Goal: Task Accomplishment & Management: Manage account settings

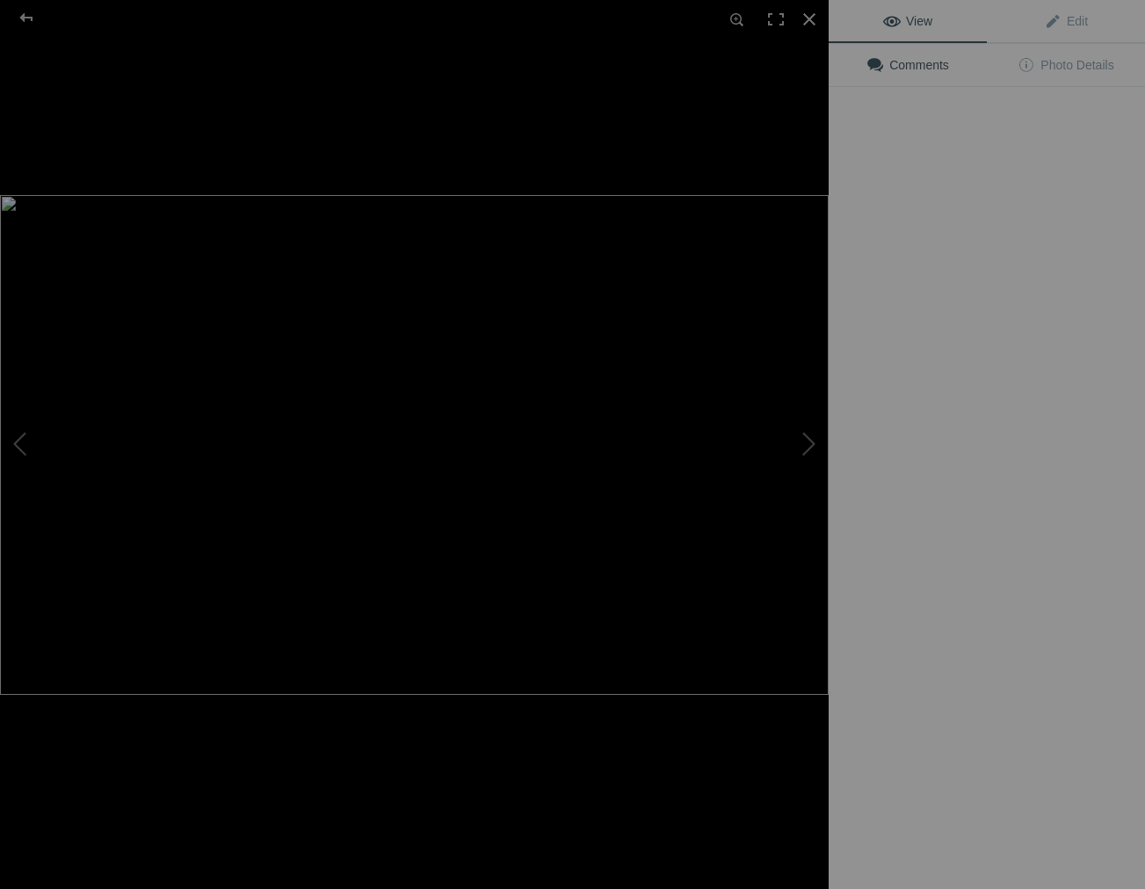
click at [505, 284] on img at bounding box center [414, 445] width 829 height 500
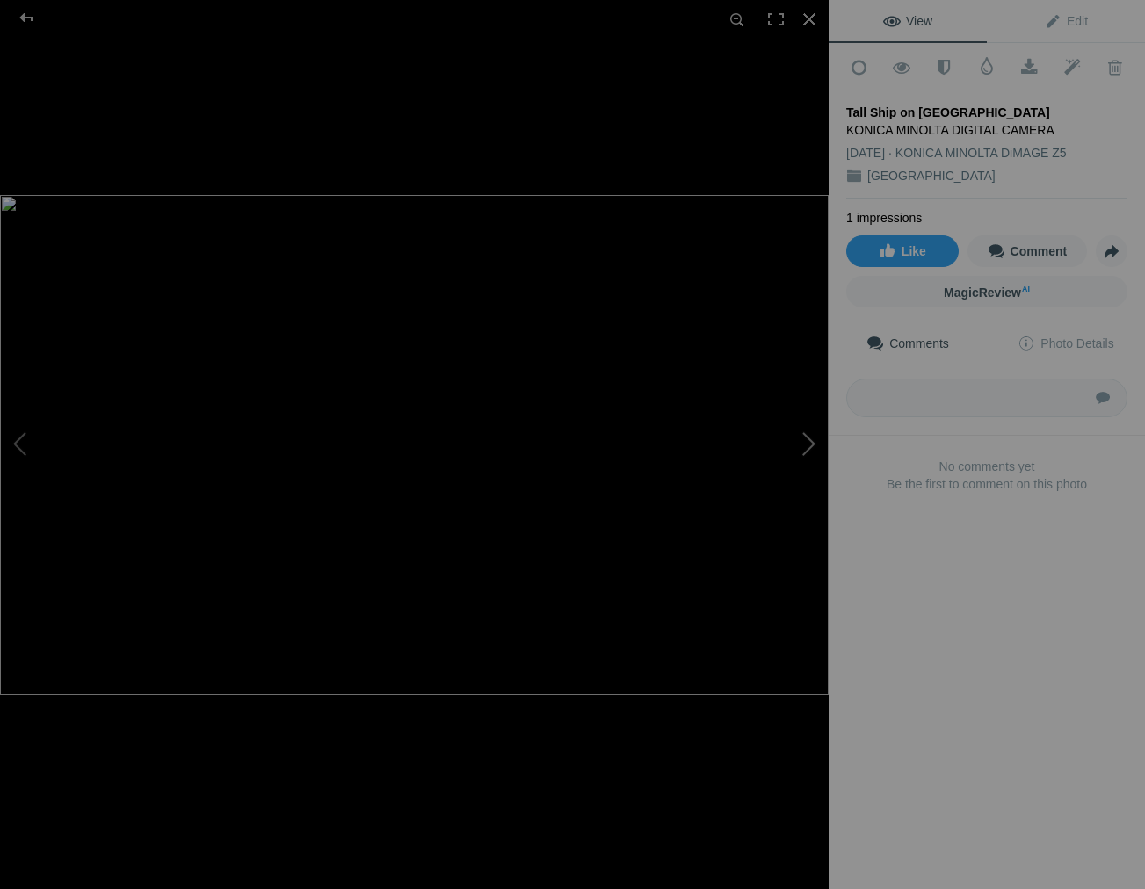
click at [810, 441] on button at bounding box center [763, 445] width 132 height 320
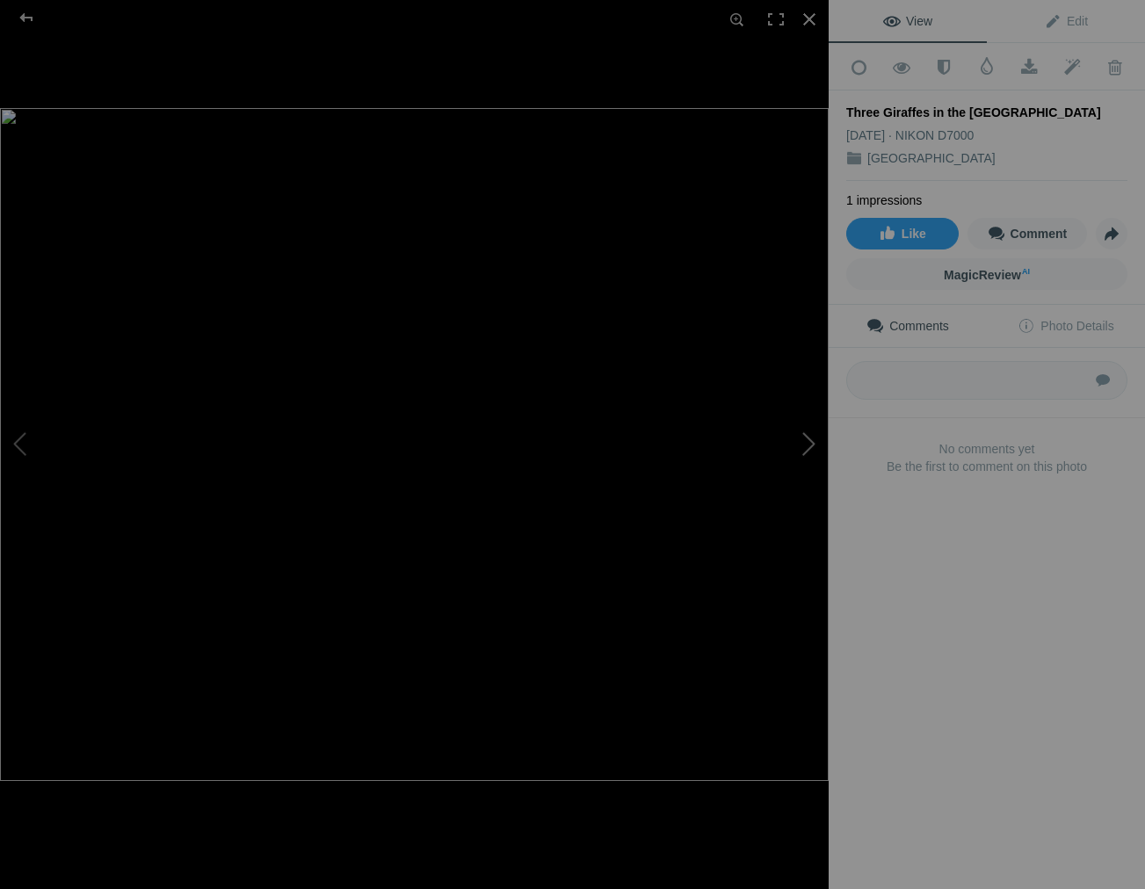
click at [811, 441] on button at bounding box center [763, 445] width 132 height 320
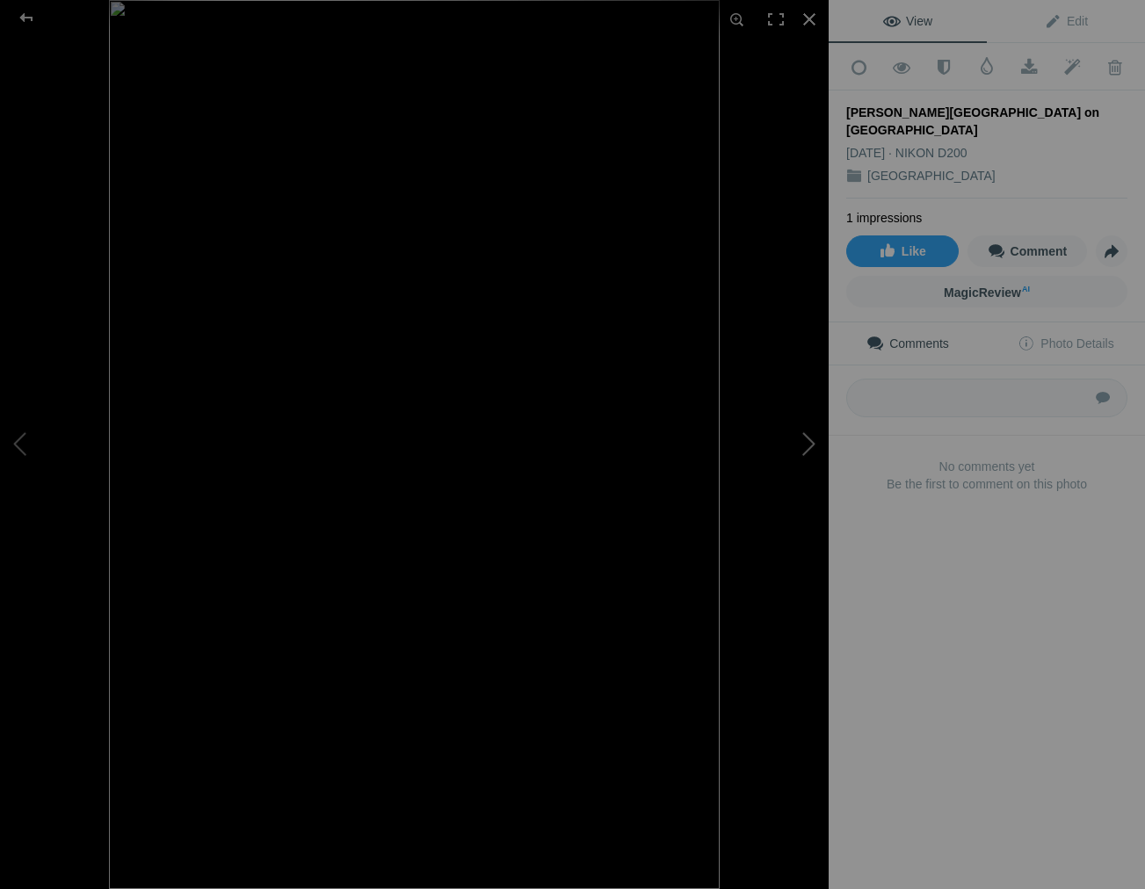
click at [811, 441] on button at bounding box center [763, 445] width 132 height 320
click at [1078, 18] on span "Edit" at bounding box center [1066, 21] width 44 height 14
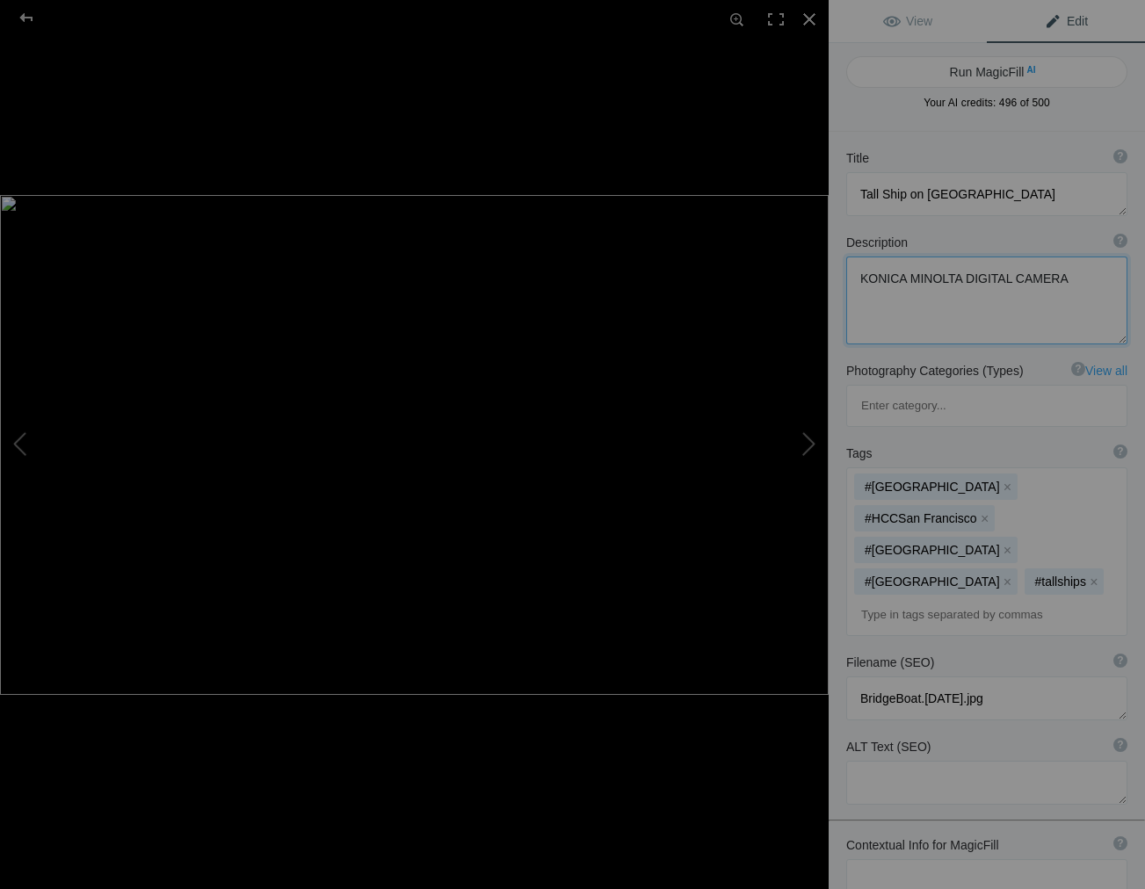
drag, startPoint x: 1059, startPoint y: 279, endPoint x: 830, endPoint y: 284, distance: 229.5
click at [830, 284] on div "Description ? By adding more context around images, results can become much mor…" at bounding box center [987, 289] width 316 height 128
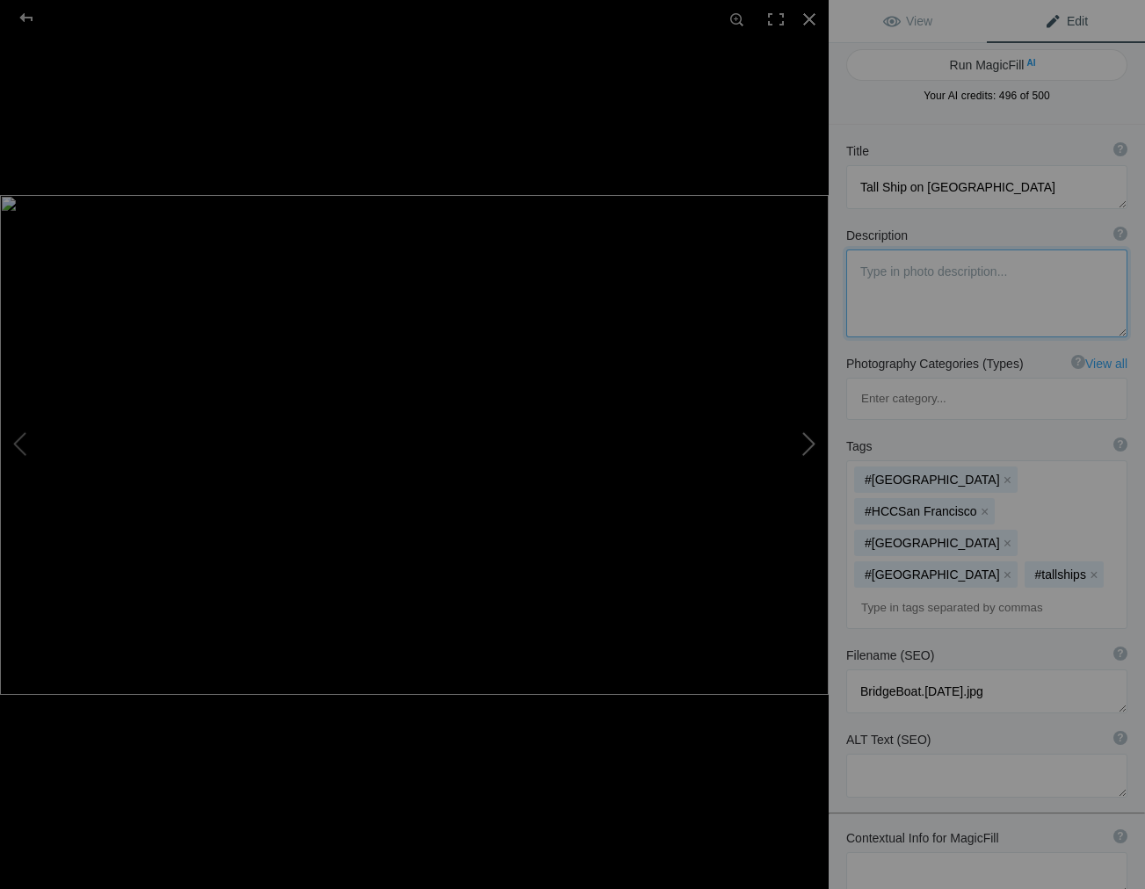
click at [806, 439] on button at bounding box center [763, 445] width 132 height 320
type textarea "Three Giraffes in the San Francisco Zoo"
type textarea "ThreeGiraffes.8.4.25.jpg"
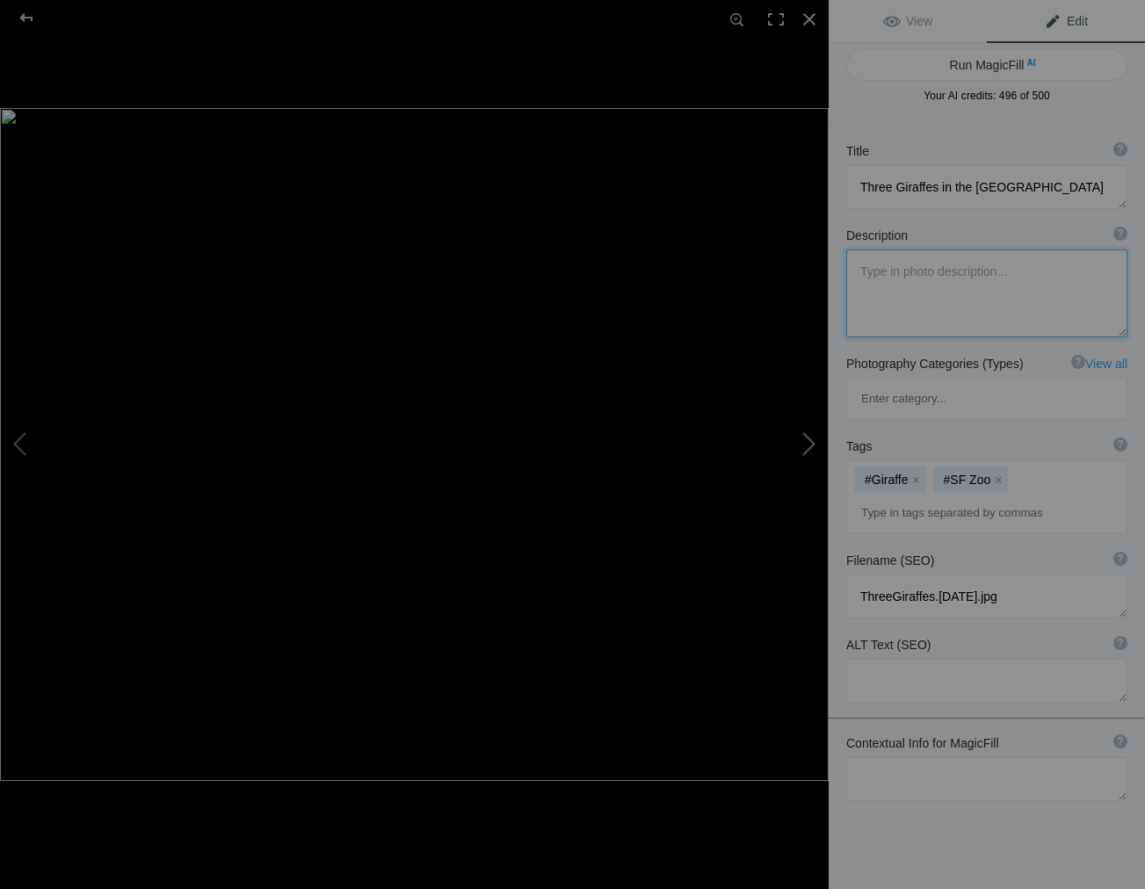
click at [808, 441] on button at bounding box center [763, 445] width 132 height 320
type textarea "Chilean Flamingo in the [GEOGRAPHIC_DATA]"
type textarea "ChileanFlamingo.8.20.25.jpg"
click at [808, 441] on button at bounding box center [763, 445] width 132 height 320
type textarea "Snow Leopard in the [GEOGRAPHIC_DATA]"
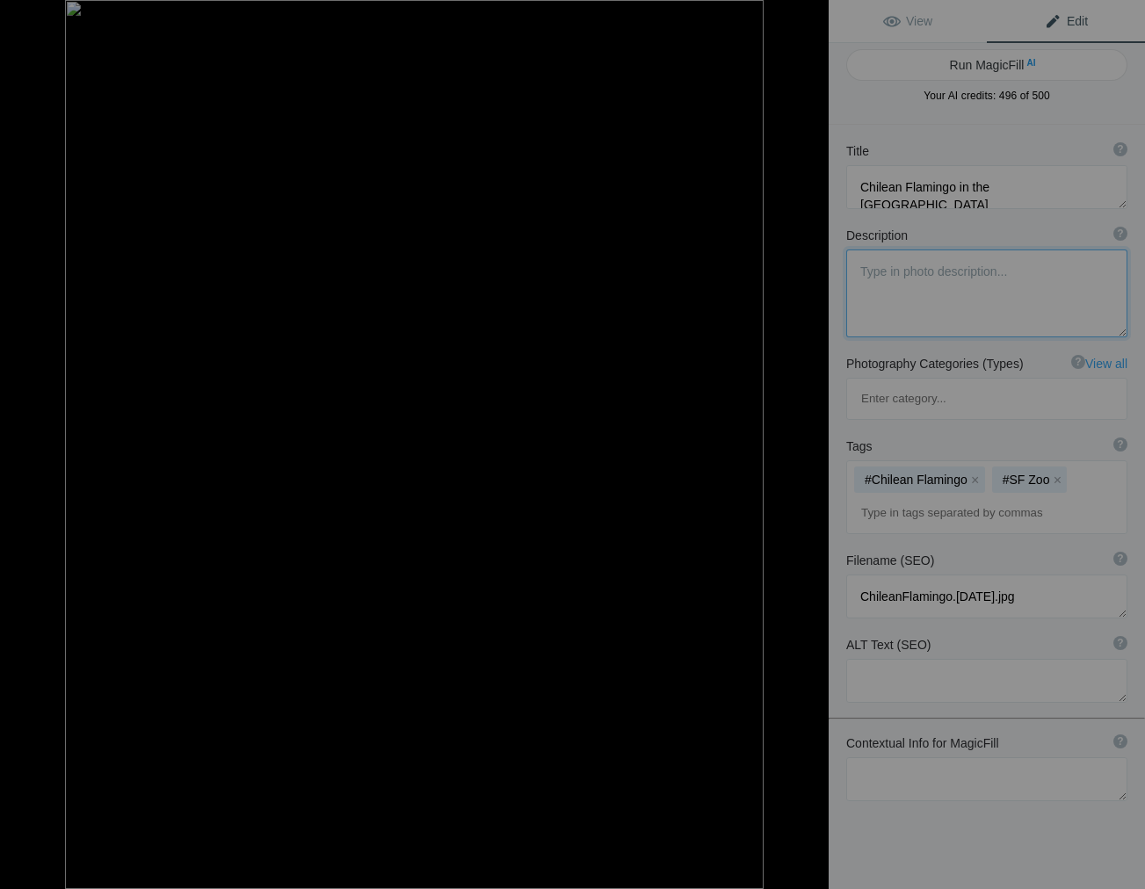
type textarea "ForumGallery2019-SFZooSnowLeopard_003.jpg"
click at [808, 441] on button at bounding box center [763, 445] width 132 height 320
type textarea "[PERSON_NAME][GEOGRAPHIC_DATA] on [GEOGRAPHIC_DATA]"
type textarea "CoitTower.8.20.25.jpg"
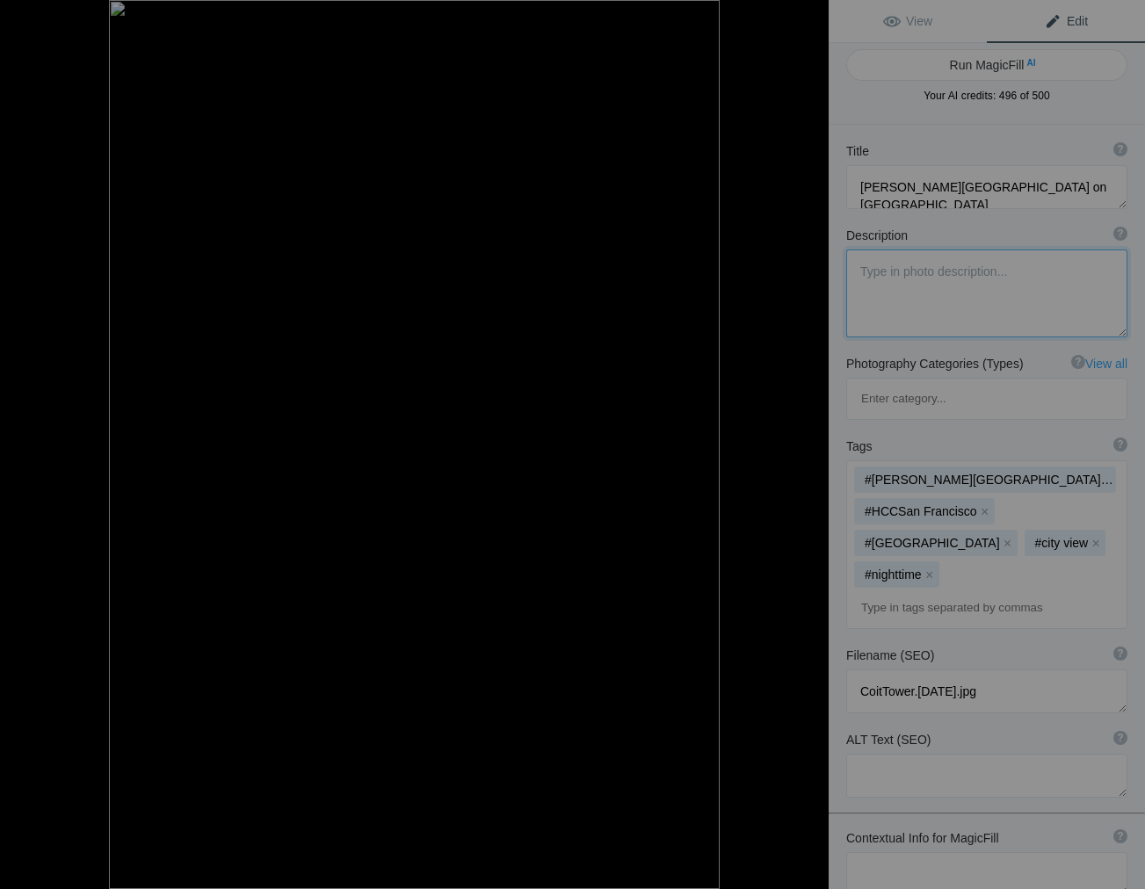
click at [808, 441] on button at bounding box center [763, 445] width 132 height 320
type textarea "The Painted [DEMOGRAPHIC_DATA] of [GEOGRAPHIC_DATA]"
type textarea "2019ForumGallery_1007.jpg"
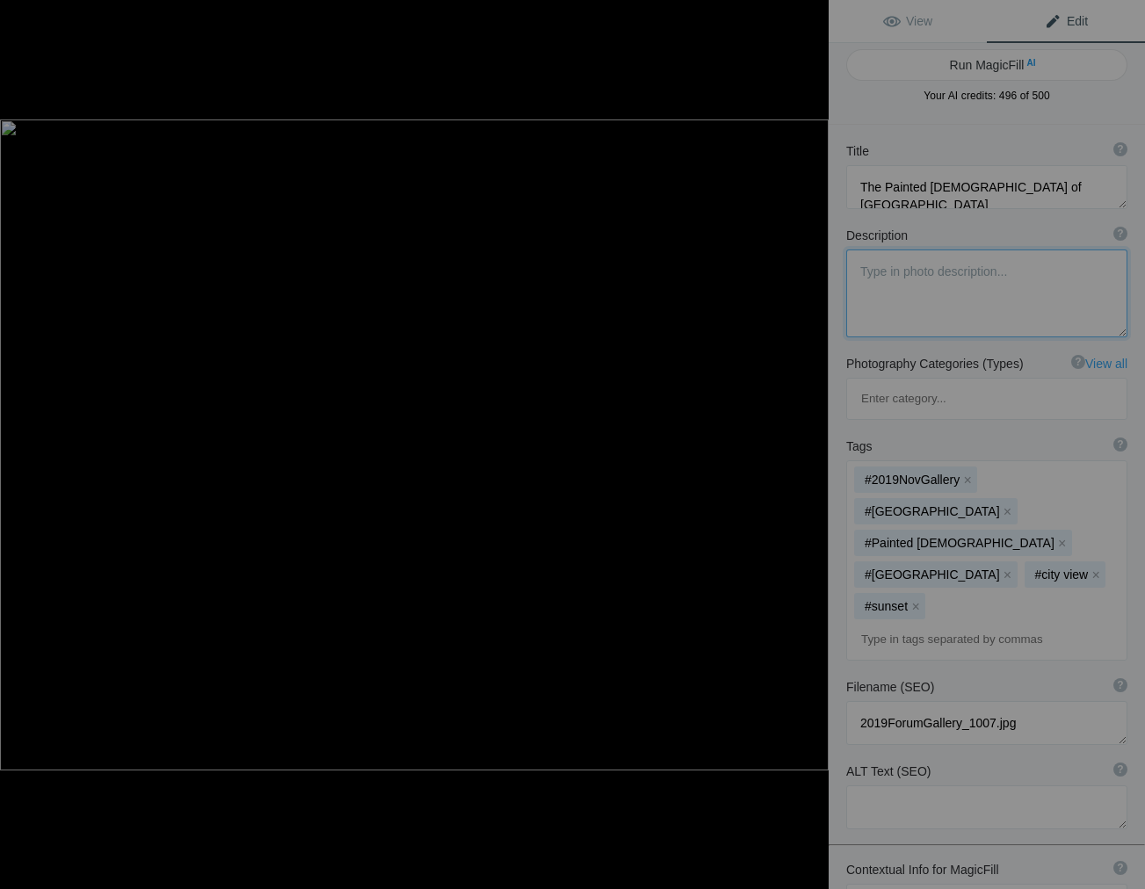
click at [808, 441] on button at bounding box center [763, 445] width 132 height 320
type textarea "Tall Ship on [GEOGRAPHIC_DATA]"
type textarea "KONICA MINOLTA DIGITAL CAMERA"
type textarea "BridgeBoat.8.20.25.jpg"
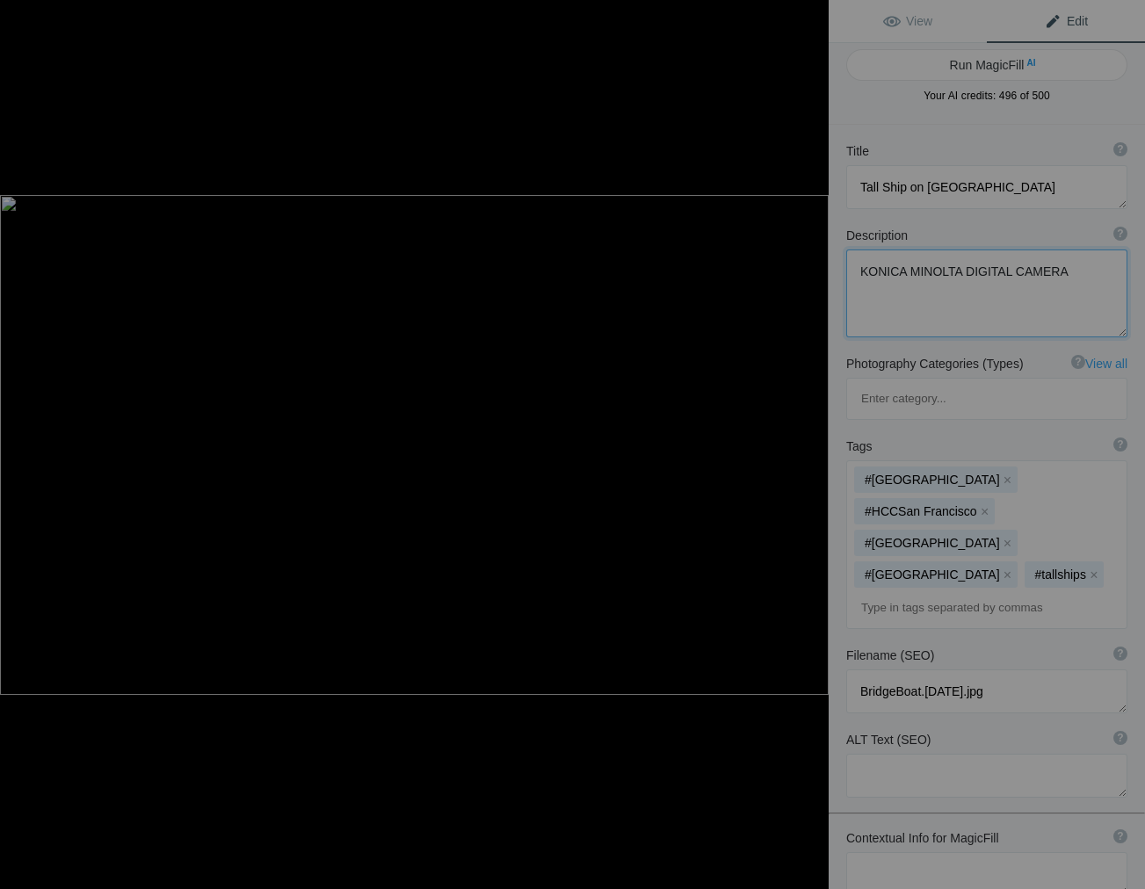
click at [808, 441] on button at bounding box center [763, 445] width 132 height 320
type textarea "Three Giraffes in the [GEOGRAPHIC_DATA]"
type textarea "ThreeGiraffes.8.4.25.jpg"
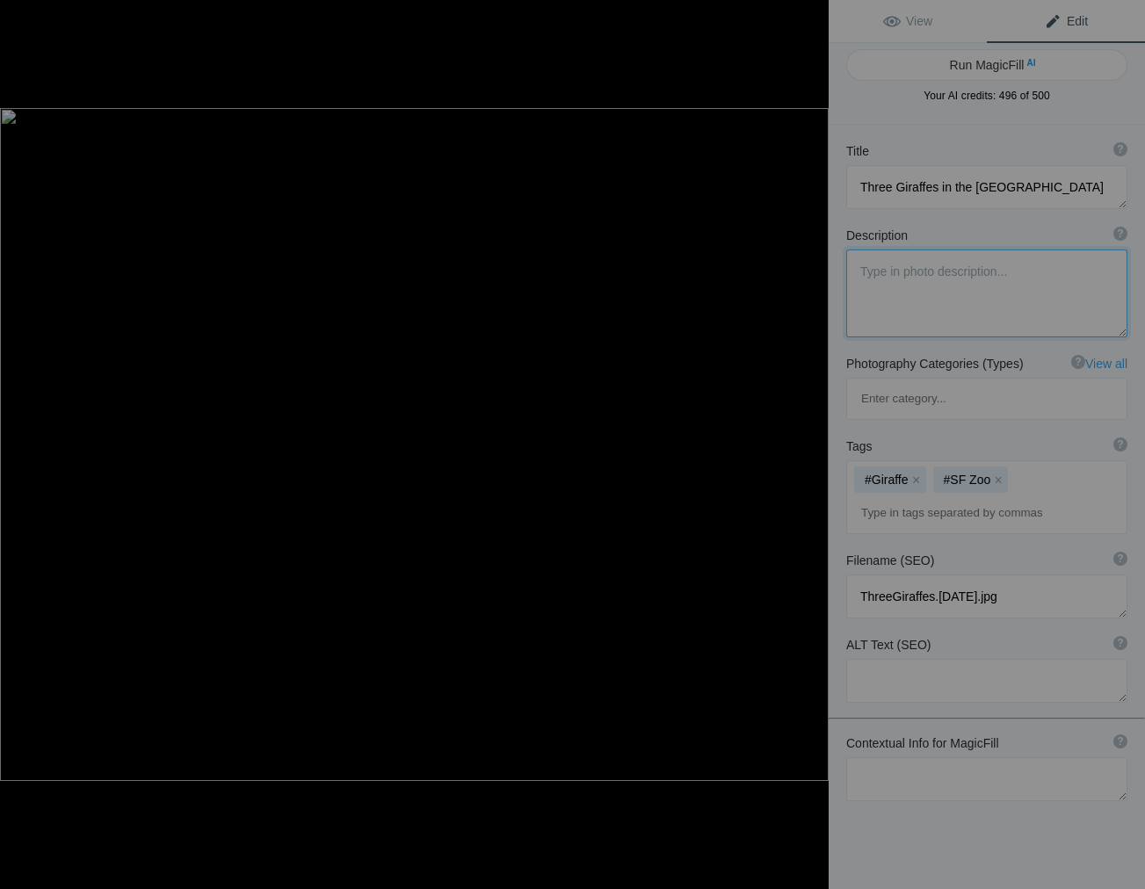
click at [808, 441] on button at bounding box center [763, 445] width 132 height 320
type textarea "Chilean Flamingo in the [GEOGRAPHIC_DATA]"
type textarea "ChileanFlamingo.8.20.25.jpg"
click at [808, 441] on button at bounding box center [763, 445] width 132 height 320
type textarea "Snow Leopard in the [GEOGRAPHIC_DATA]"
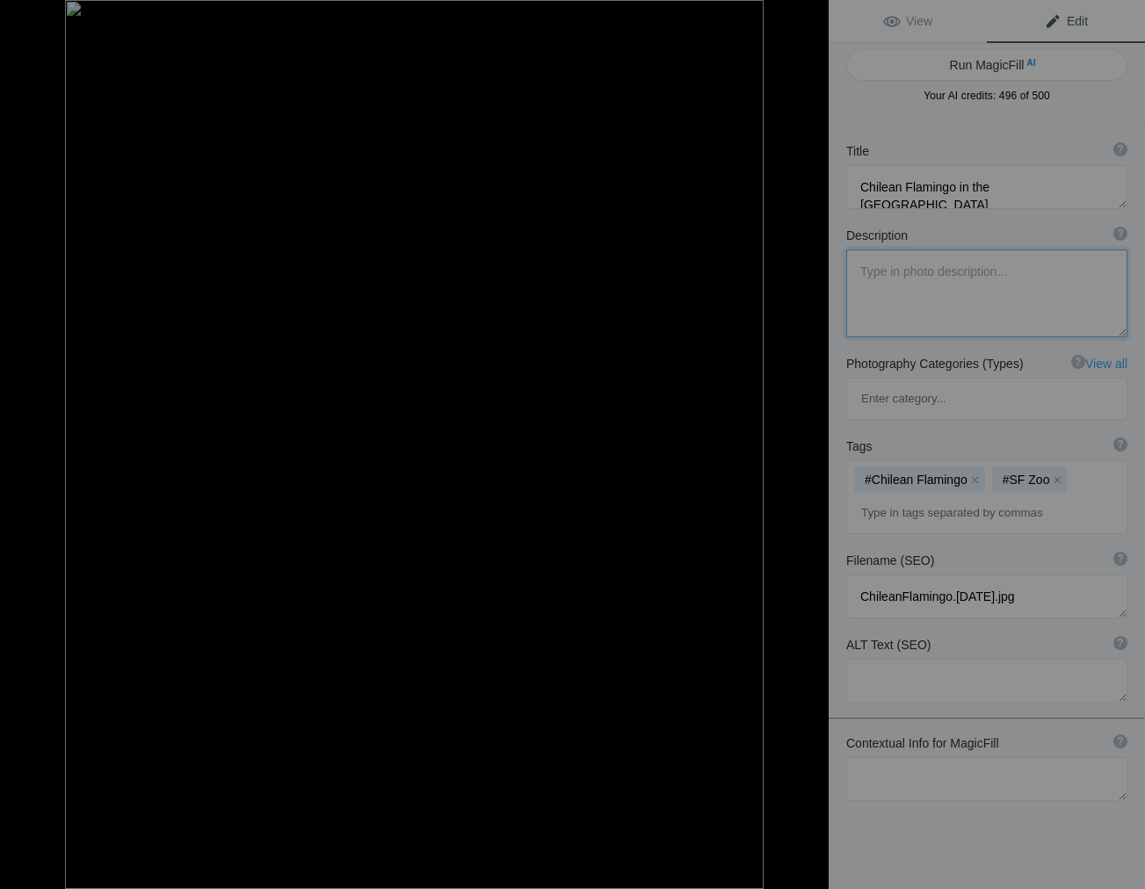
type textarea "ForumGallery2019-SFZooSnowLeopard_003.jpg"
click at [808, 441] on button at bounding box center [763, 445] width 132 height 320
type textarea "[PERSON_NAME][GEOGRAPHIC_DATA] on [GEOGRAPHIC_DATA]"
type textarea "CoitTower.8.20.25.jpg"
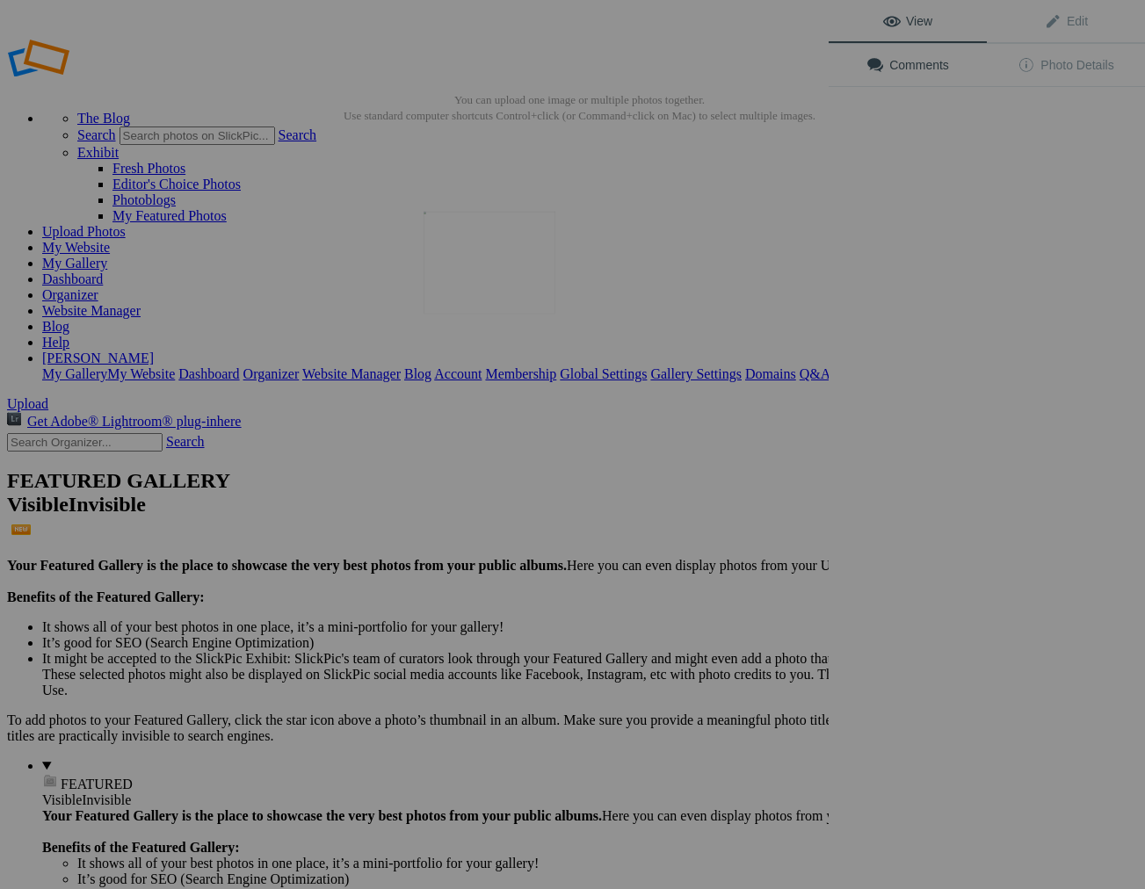
click at [503, 296] on img at bounding box center [490, 263] width 132 height 103
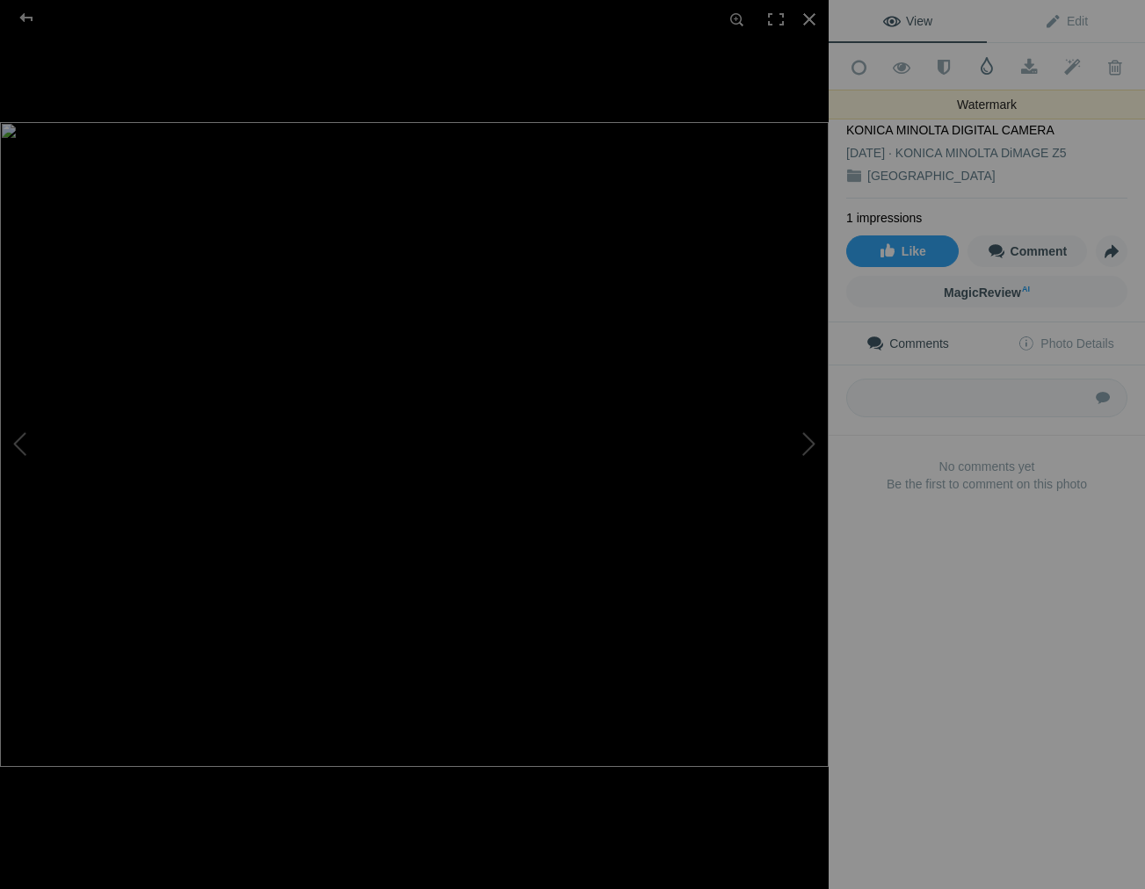
click at [988, 65] on span at bounding box center [987, 66] width 18 height 18
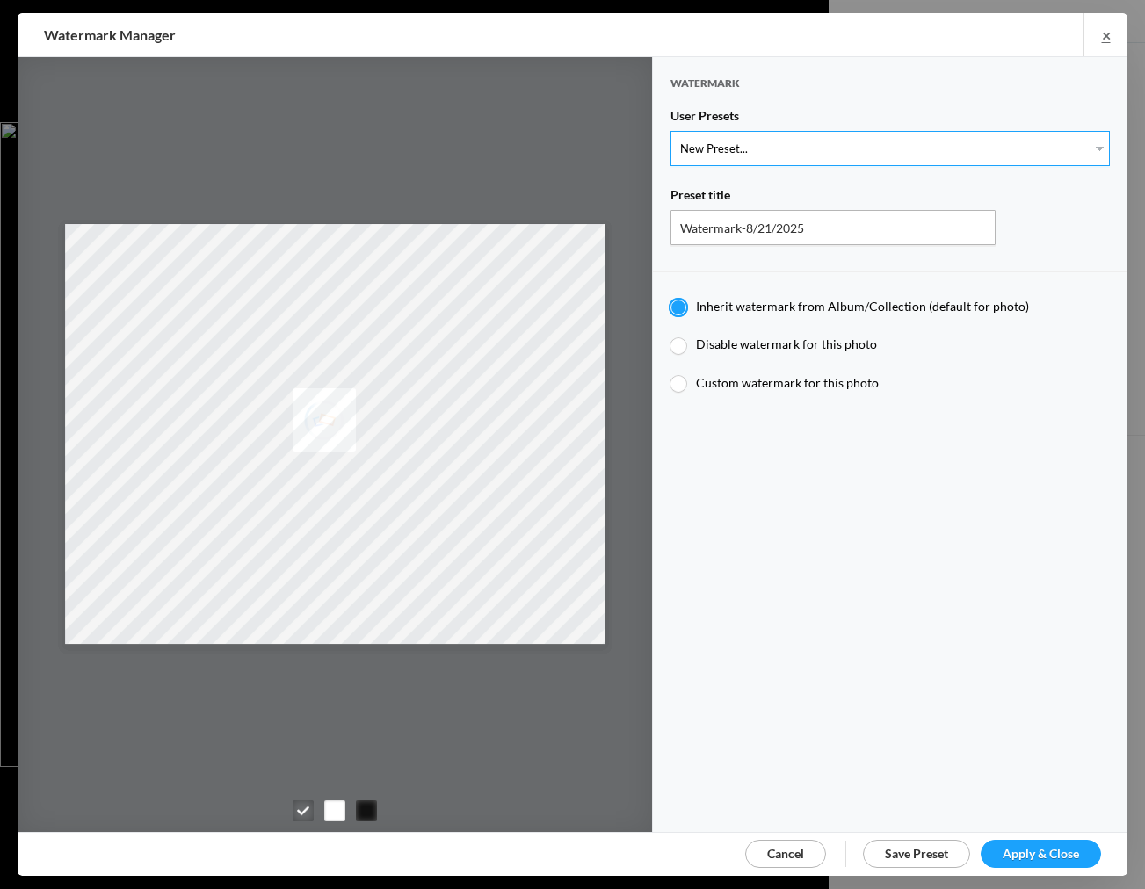
select select "1: Object"
type input "Watermark-7/22/2025"
radio input "false"
radio input "true"
type input "Jim Liskovec"
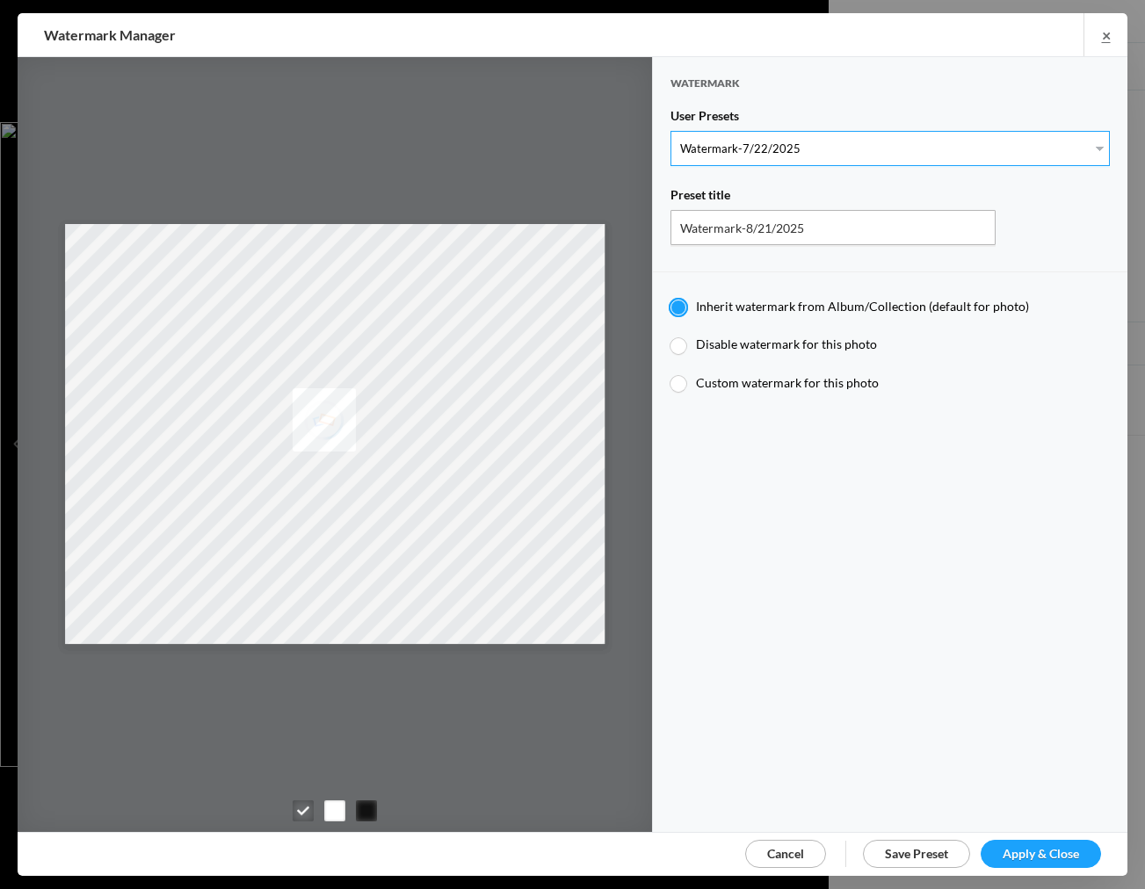
radio input "false"
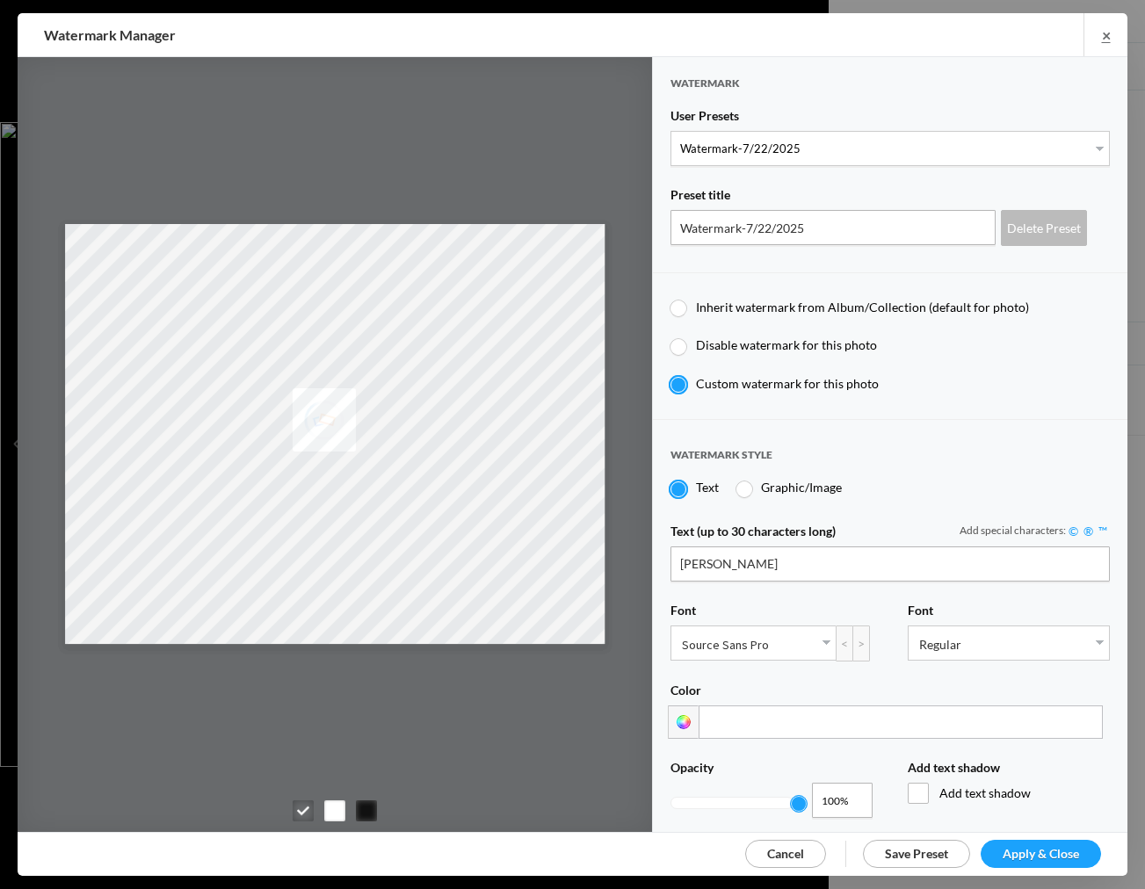
click at [1034, 851] on span "Apply & Close" at bounding box center [1041, 853] width 76 height 15
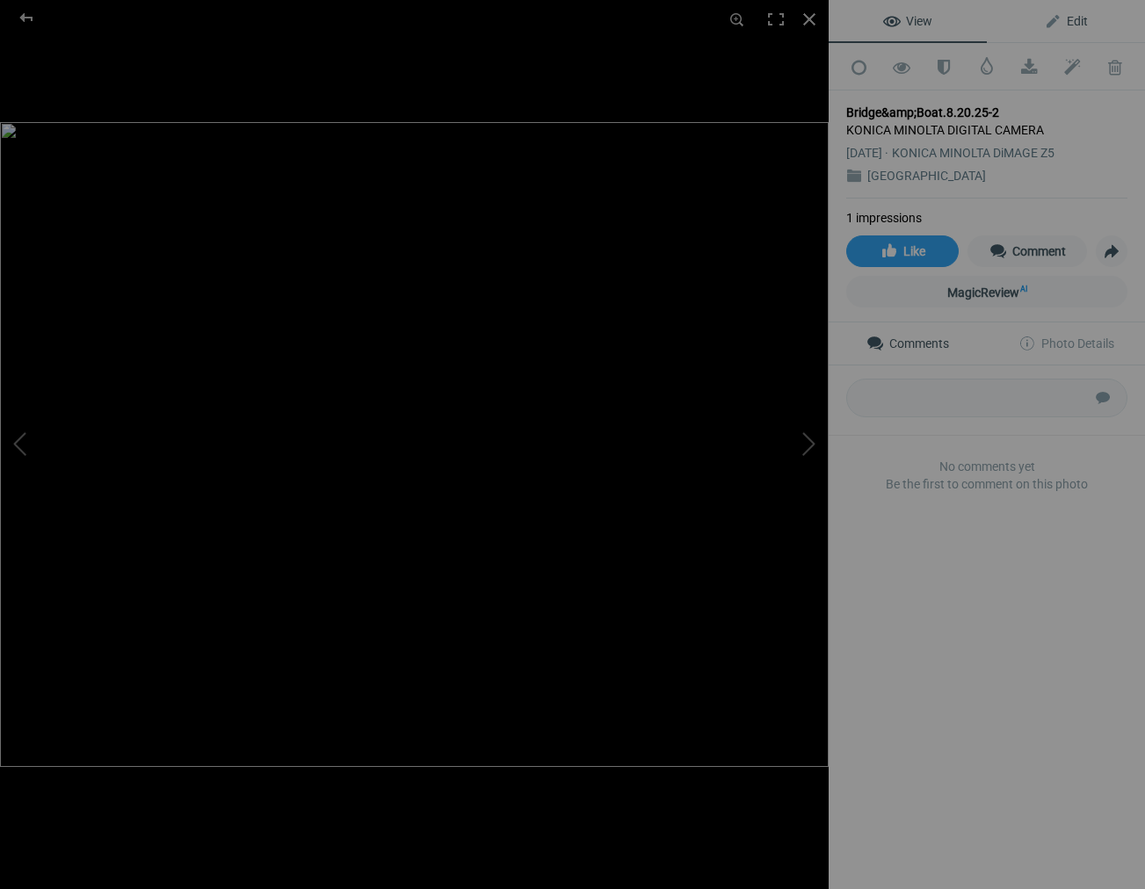
click at [1081, 20] on span "Edit" at bounding box center [1066, 21] width 44 height 14
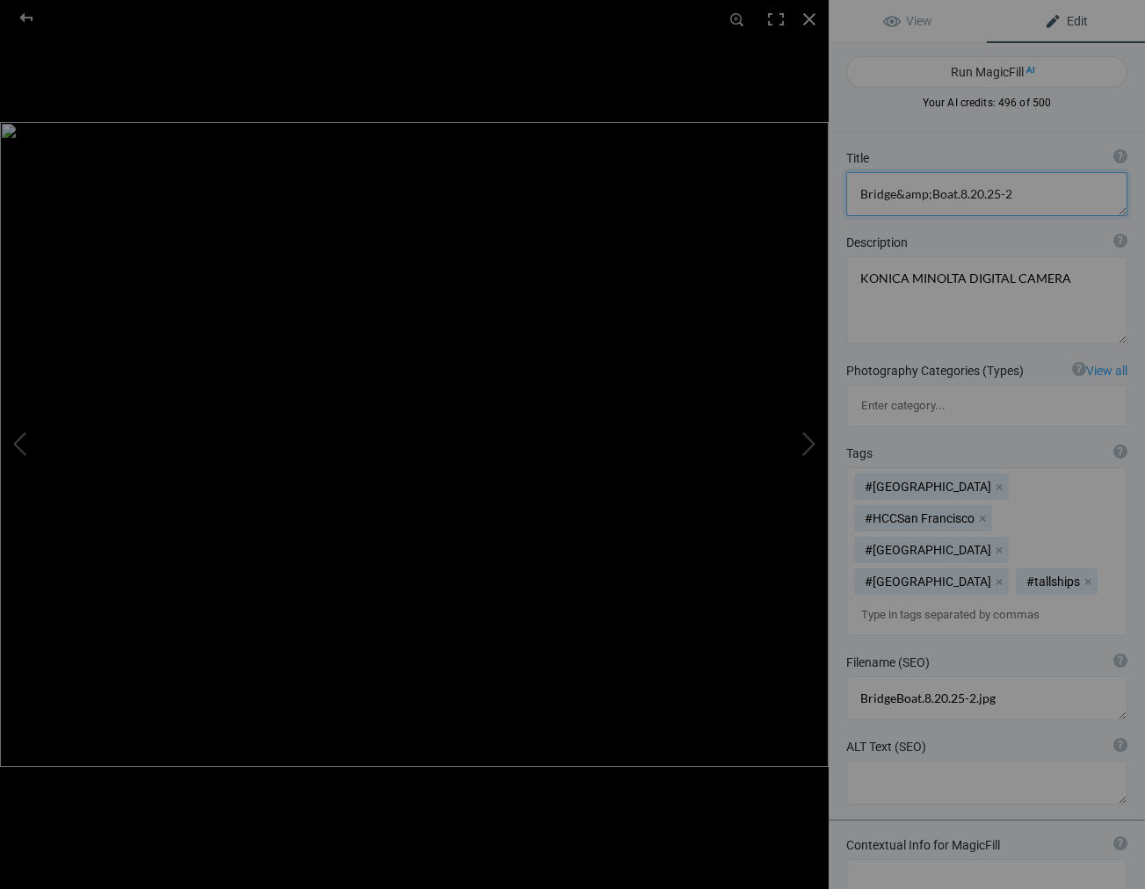
drag, startPoint x: 1002, startPoint y: 194, endPoint x: 810, endPoint y: 192, distance: 191.6
click at [810, 192] on div "Bridge&Boat.8.20.25-2 View Edit Run MagicFill AI Your AI credits: 496 of 500 Yo…" at bounding box center [572, 444] width 1145 height 889
type textarea "Tal-2"
drag, startPoint x: 1059, startPoint y: 279, endPoint x: 852, endPoint y: 278, distance: 207.4
click at [852, 278] on textarea at bounding box center [986, 301] width 281 height 88
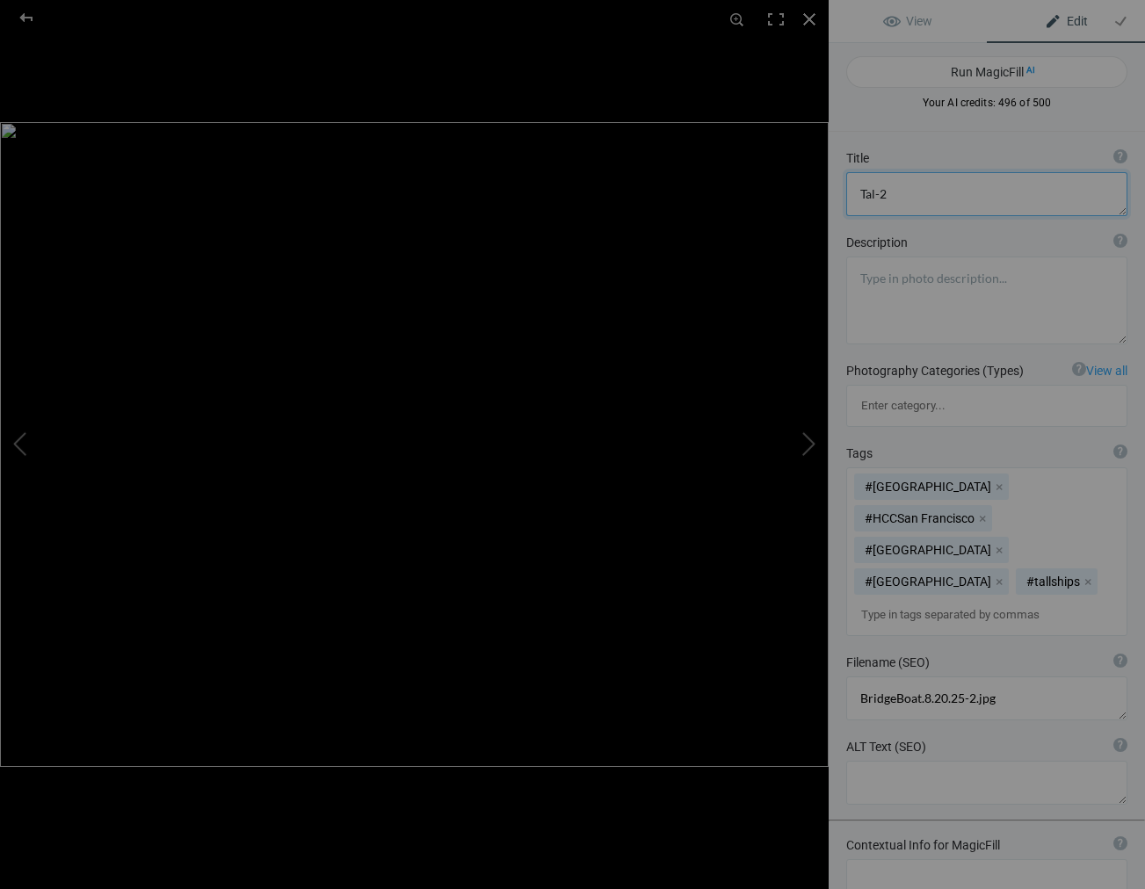
click at [891, 198] on textarea at bounding box center [986, 194] width 281 height 44
type textarea "Tall Shil and Bridge 2"
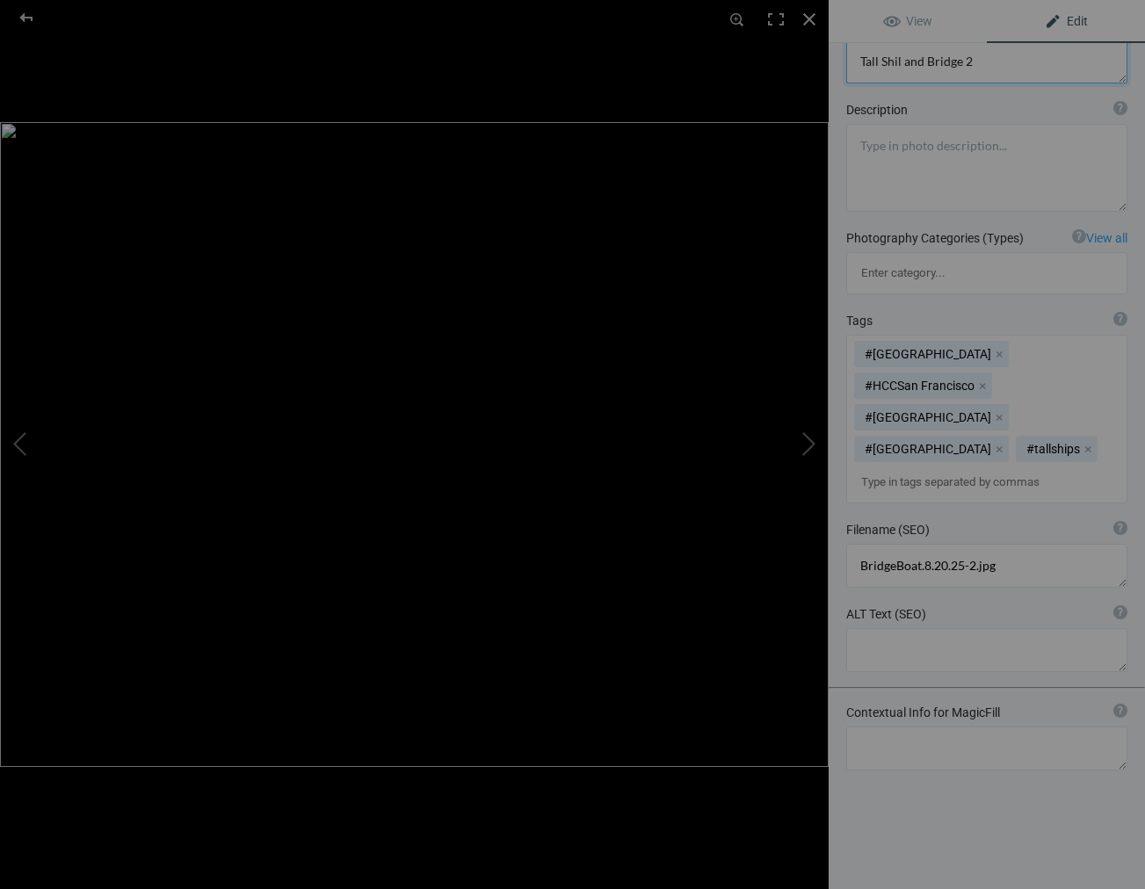
scroll to position [132, 0]
